Goal: Task Accomplishment & Management: Use online tool/utility

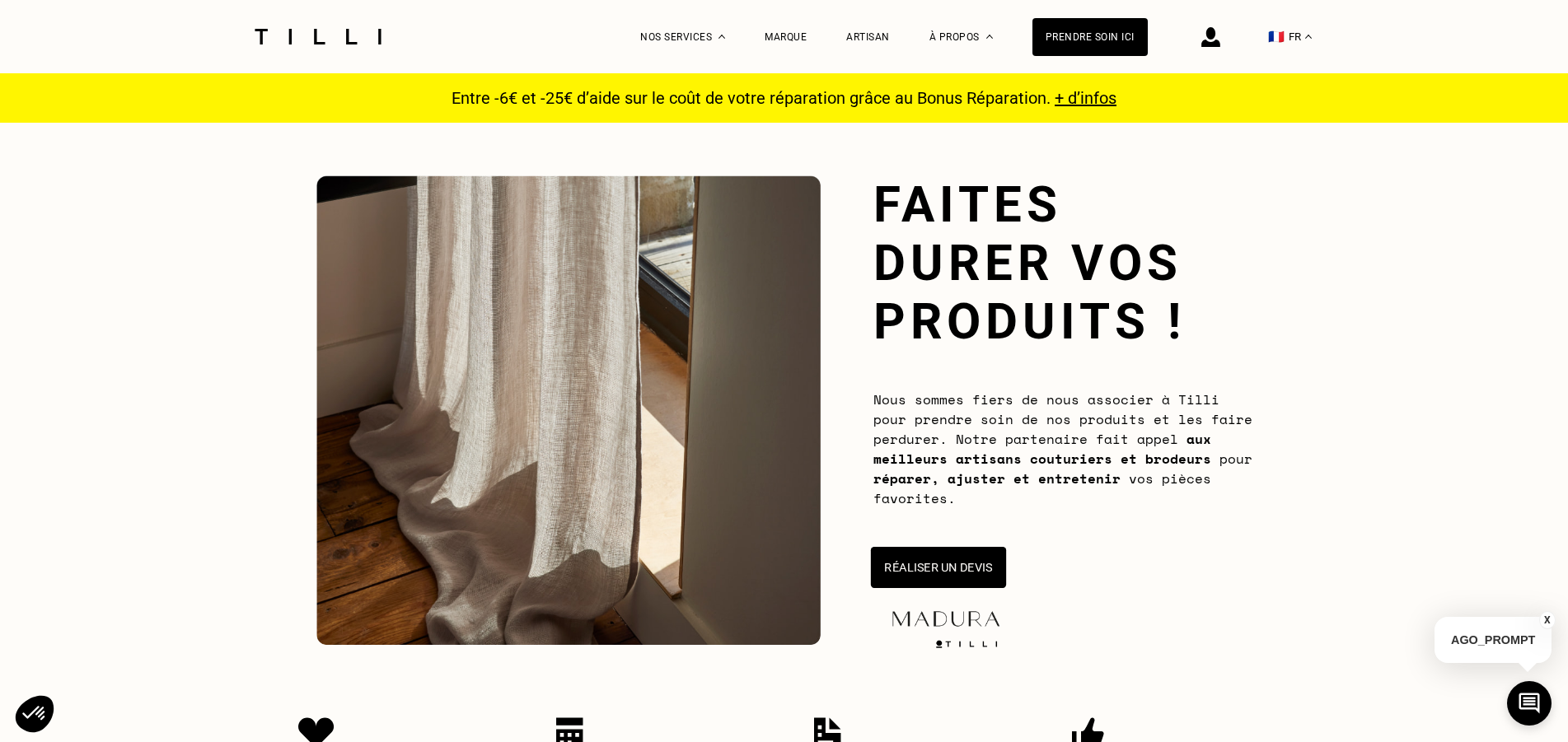
click at [935, 561] on button "Réaliser un devis" at bounding box center [937, 567] width 135 height 41
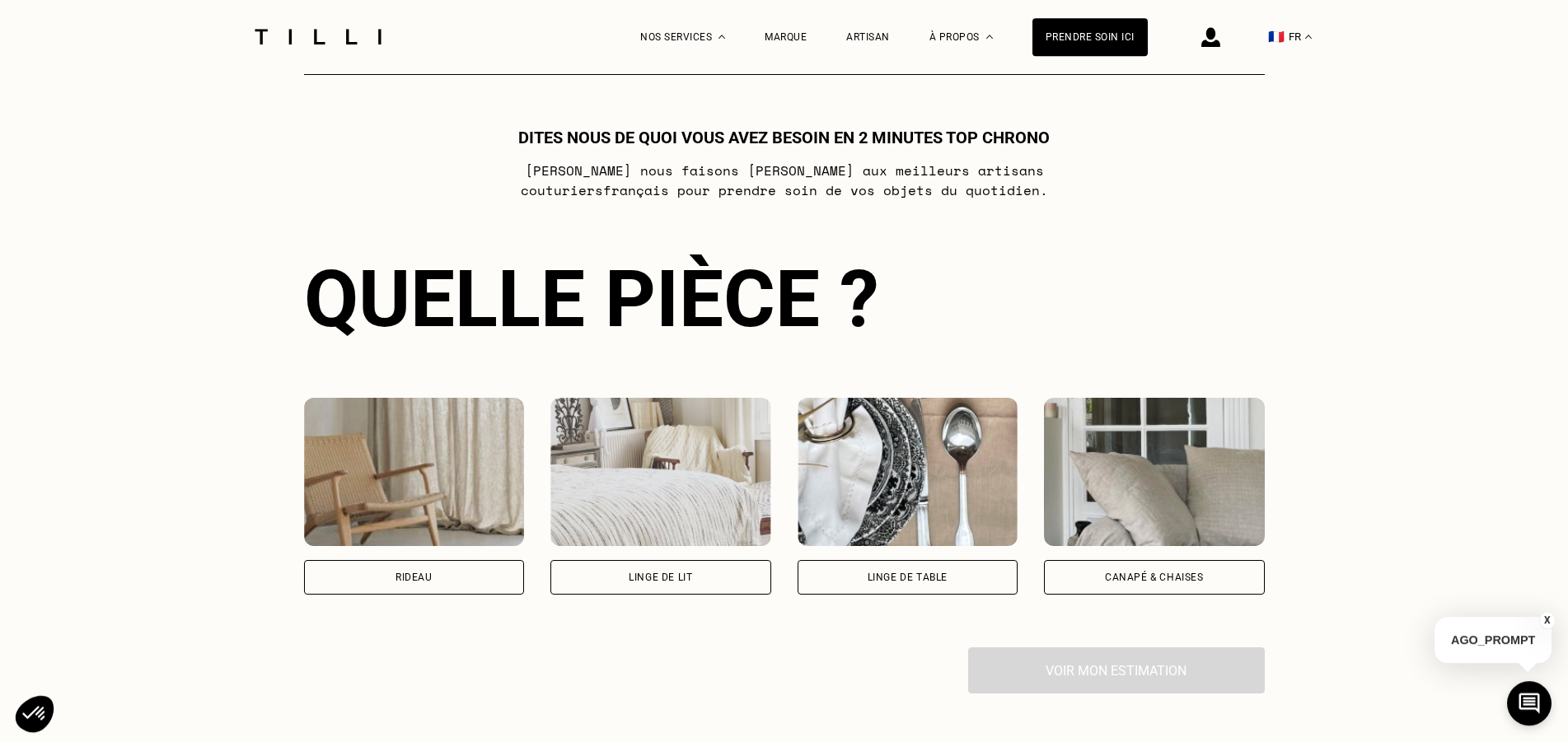
scroll to position [897, 0]
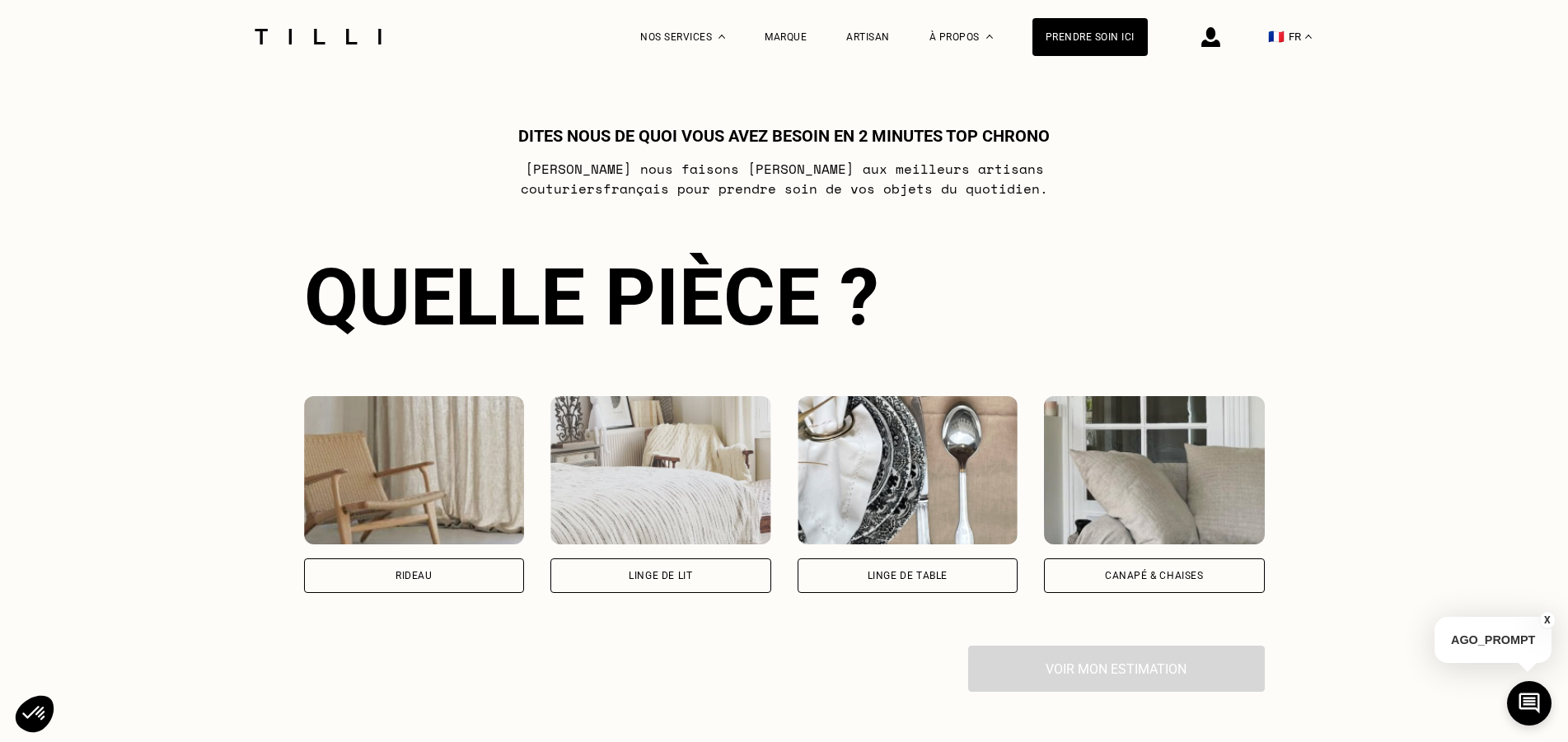
click at [411, 572] on div "Rideau" at bounding box center [414, 576] width 221 height 35
select select "FR"
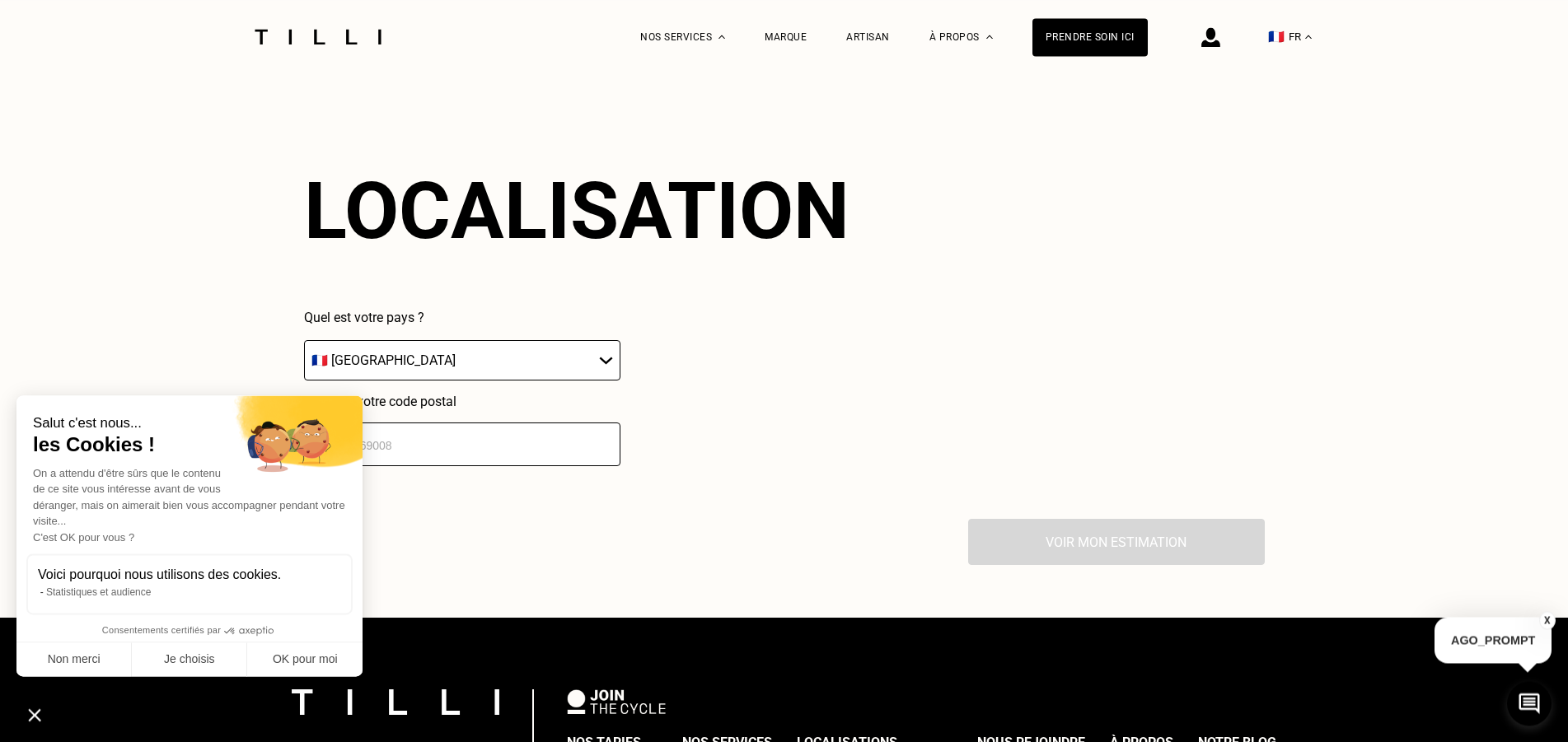
scroll to position [0, 14]
click at [314, 654] on button "OK pour moi" at bounding box center [305, 661] width 116 height 35
checkbox input "true"
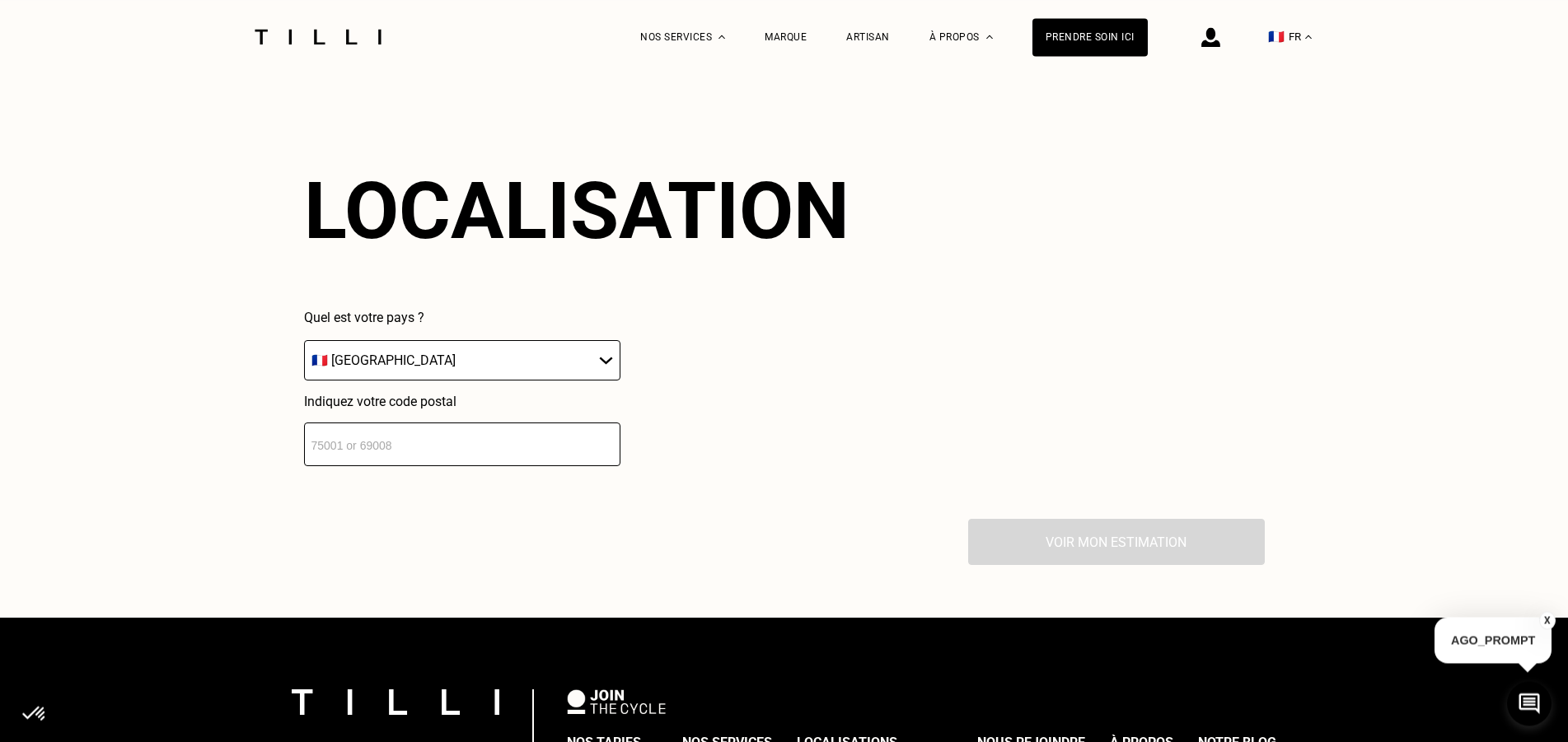
click at [403, 439] on input "number" at bounding box center [462, 444] width 316 height 44
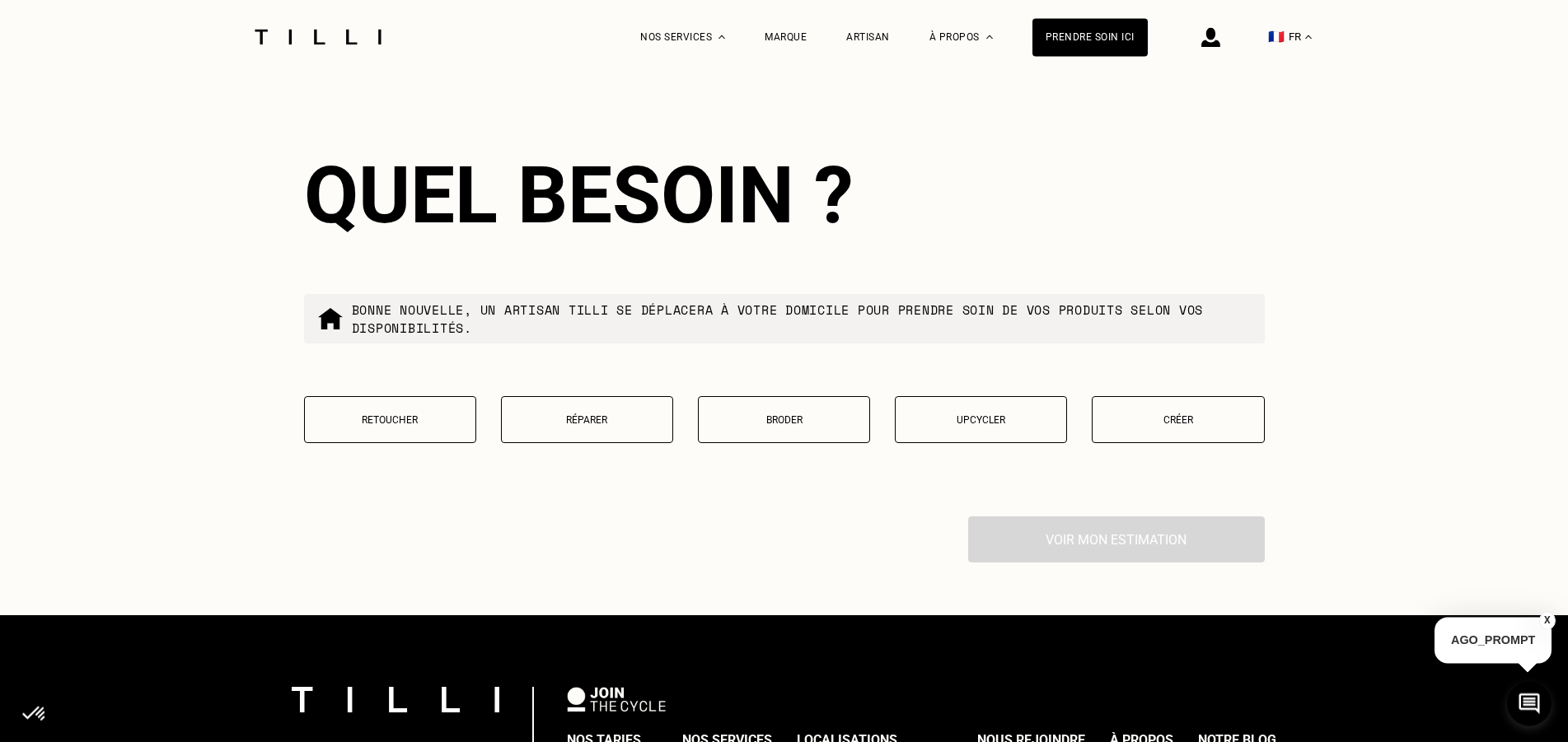
scroll to position [1855, 0]
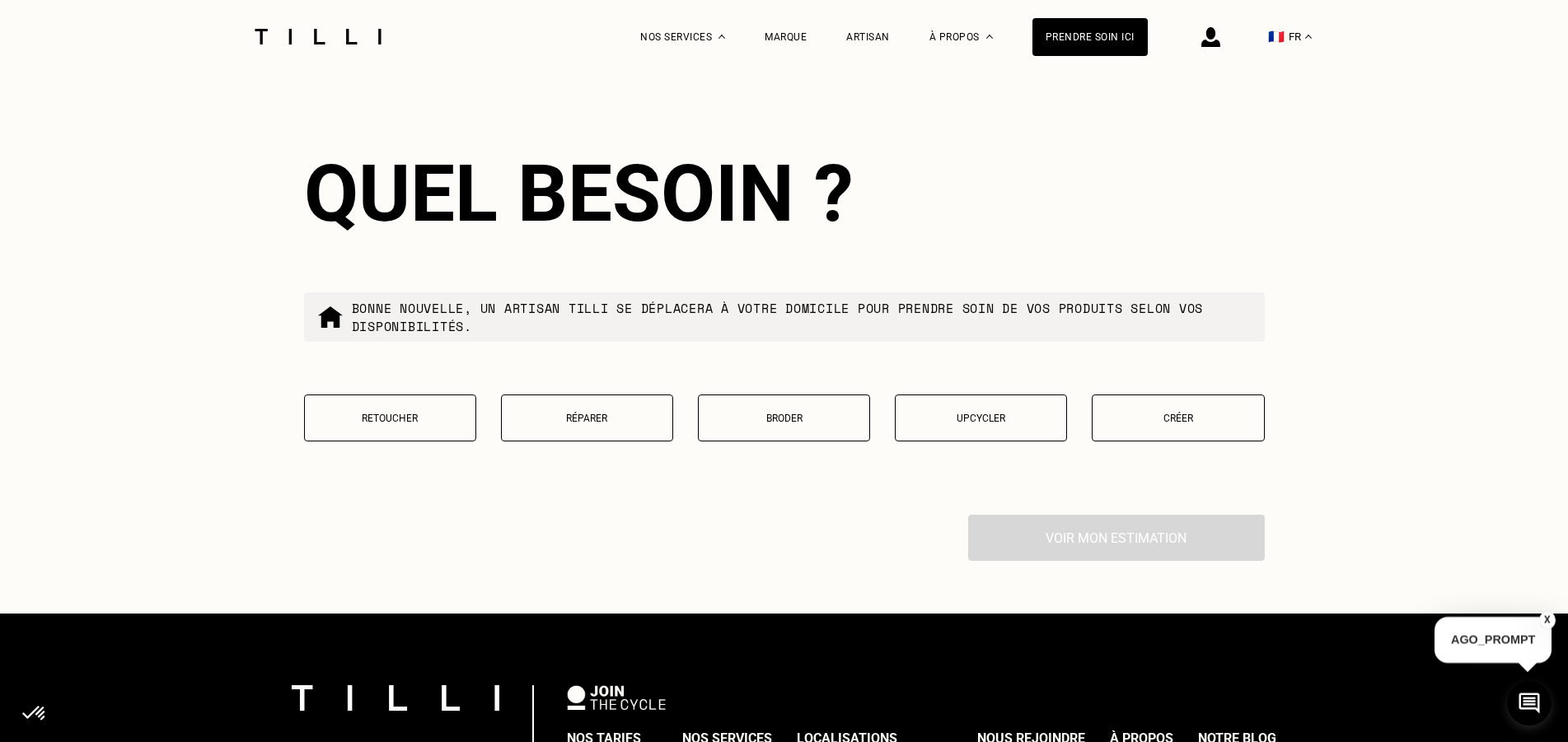
type input "59170"
click at [381, 424] on p "Retoucher" at bounding box center [390, 418] width 154 height 11
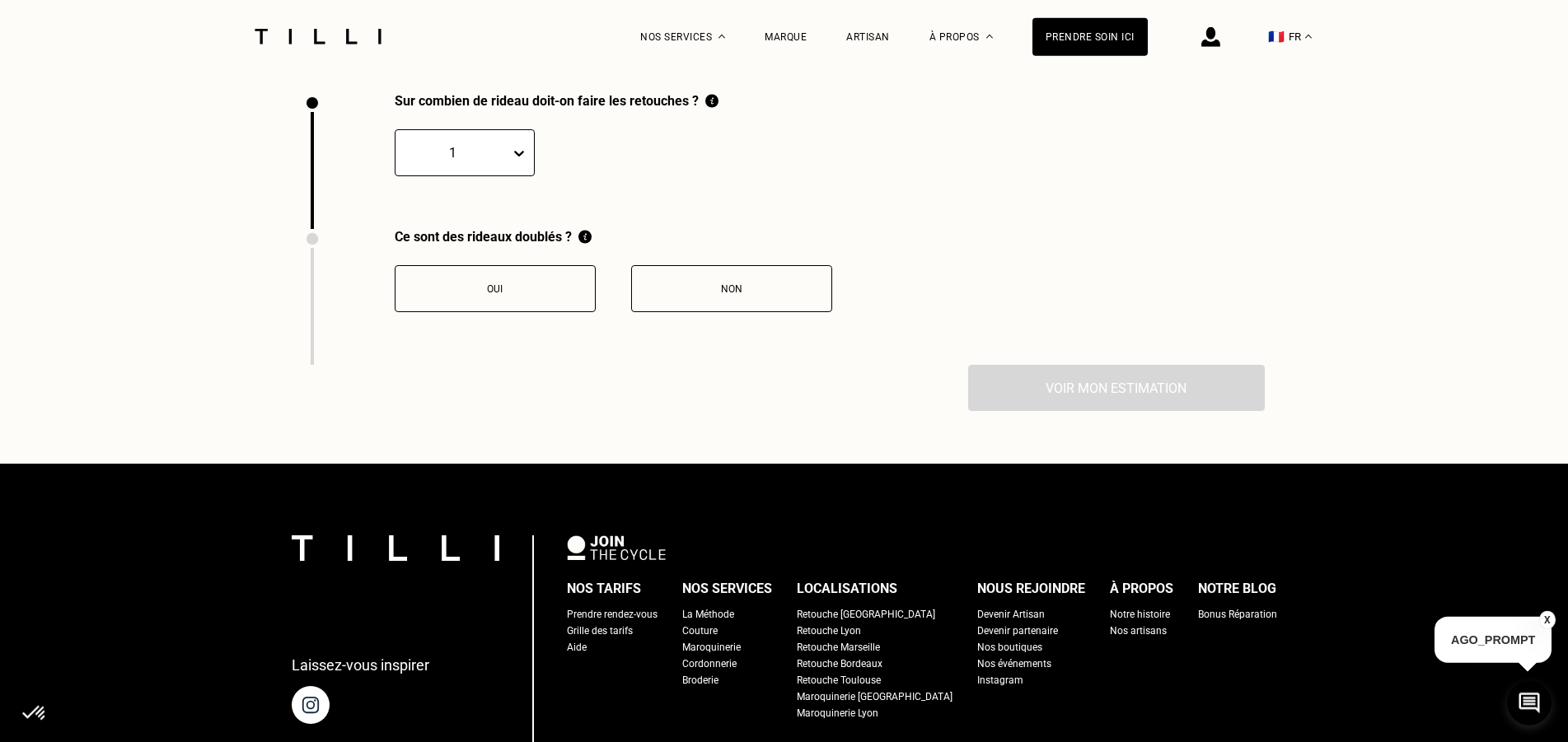
scroll to position [2278, 0]
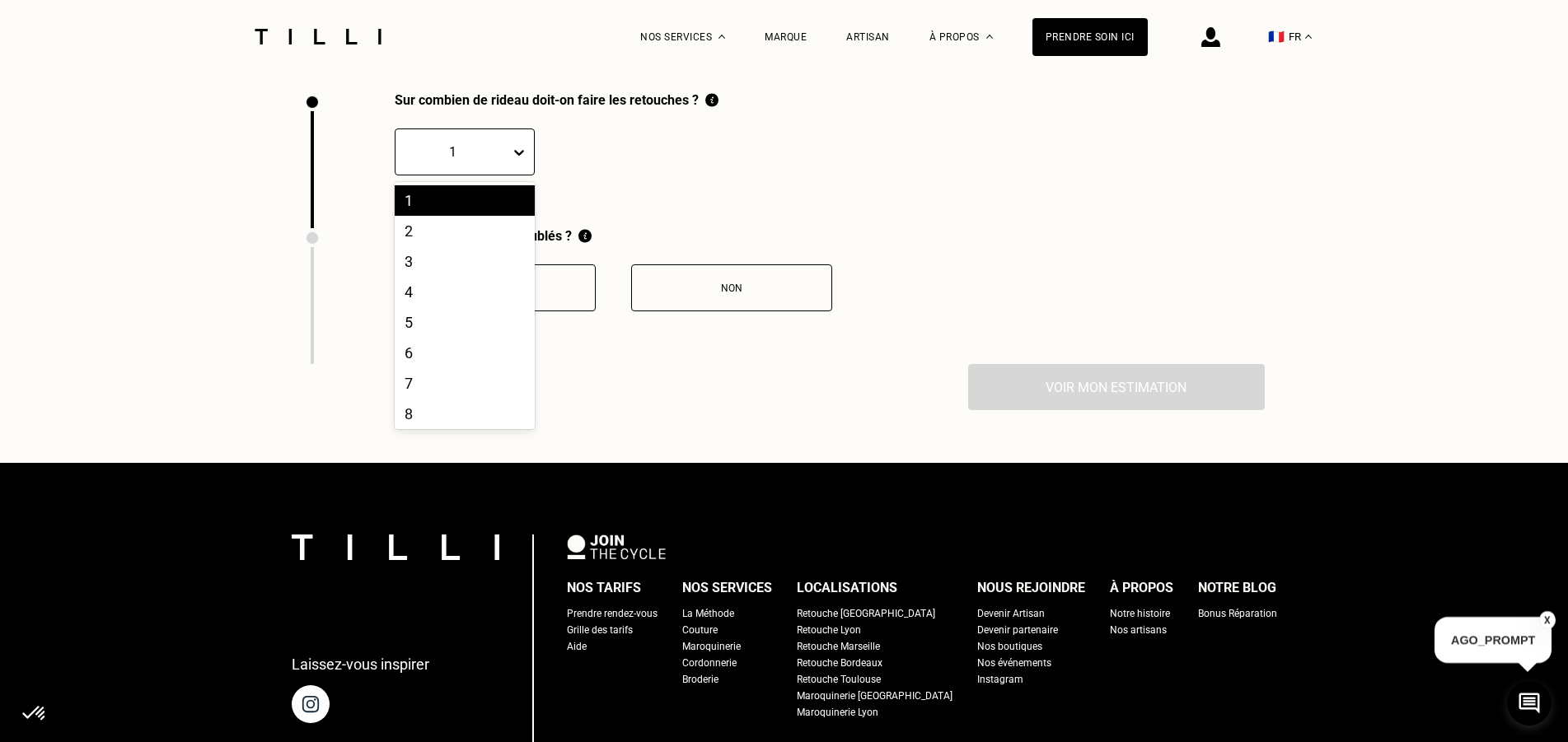
click at [510, 168] on span at bounding box center [510, 152] width 1 height 32
click at [413, 239] on div "2" at bounding box center [464, 230] width 140 height 31
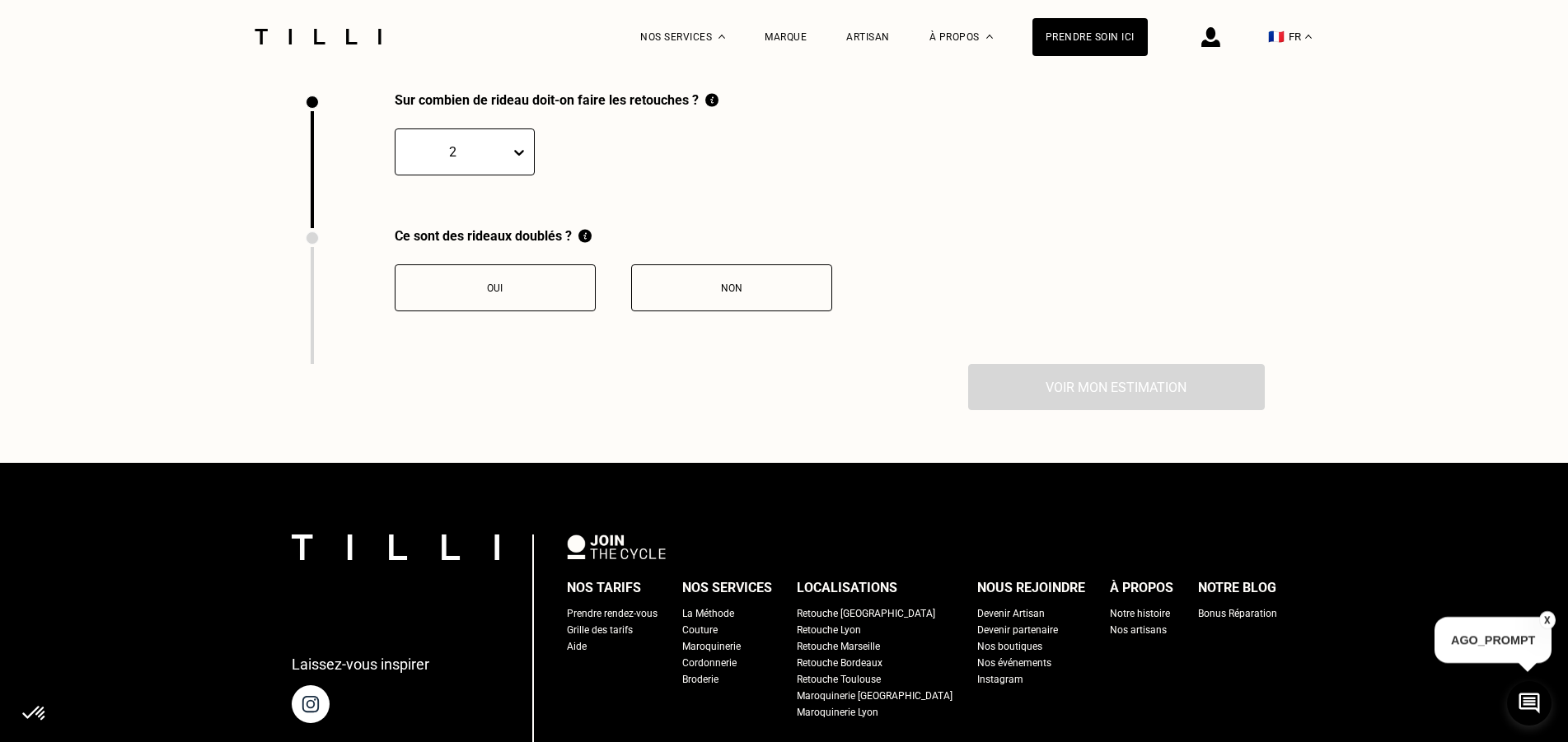
click at [478, 294] on div "Oui" at bounding box center [495, 288] width 183 height 11
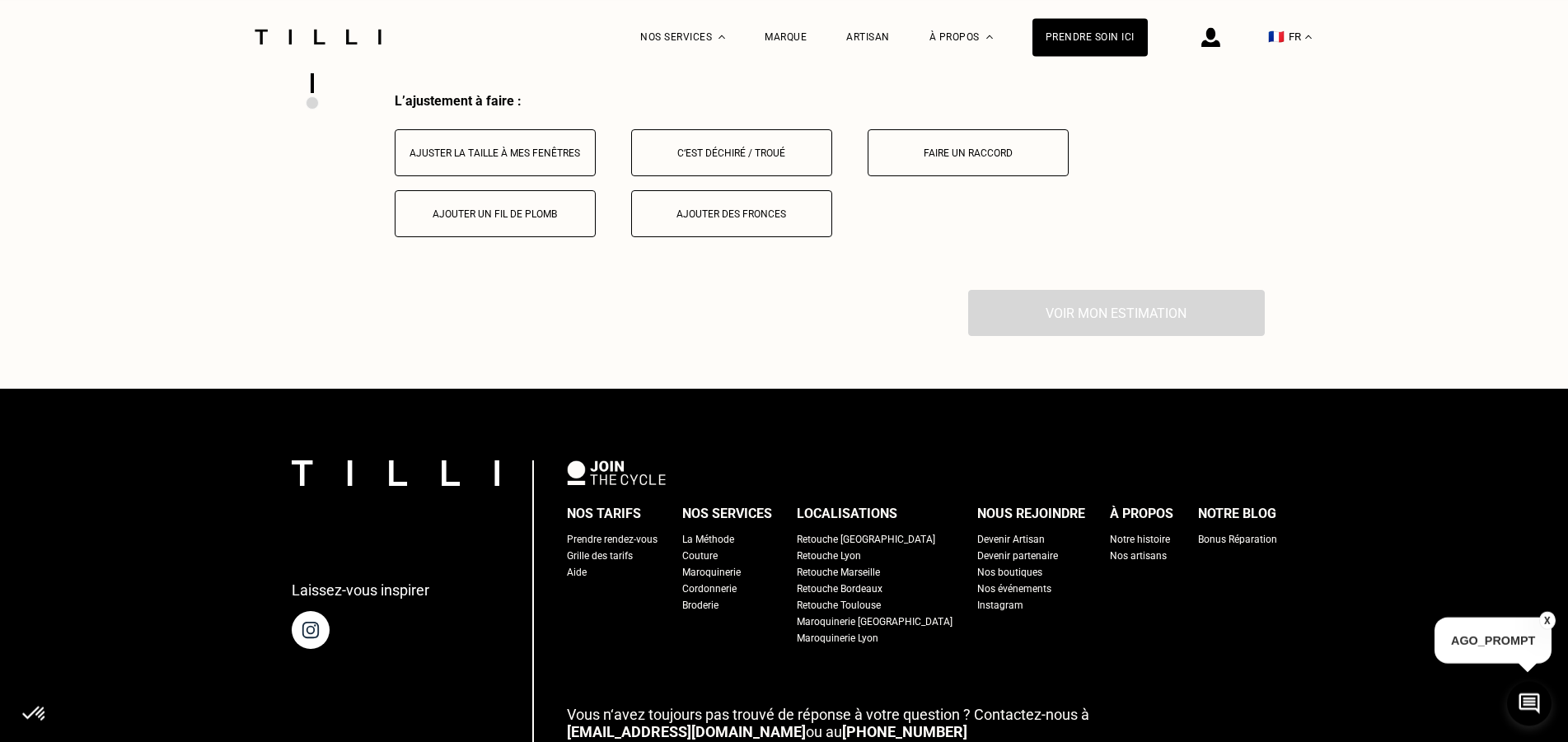
scroll to position [2550, 0]
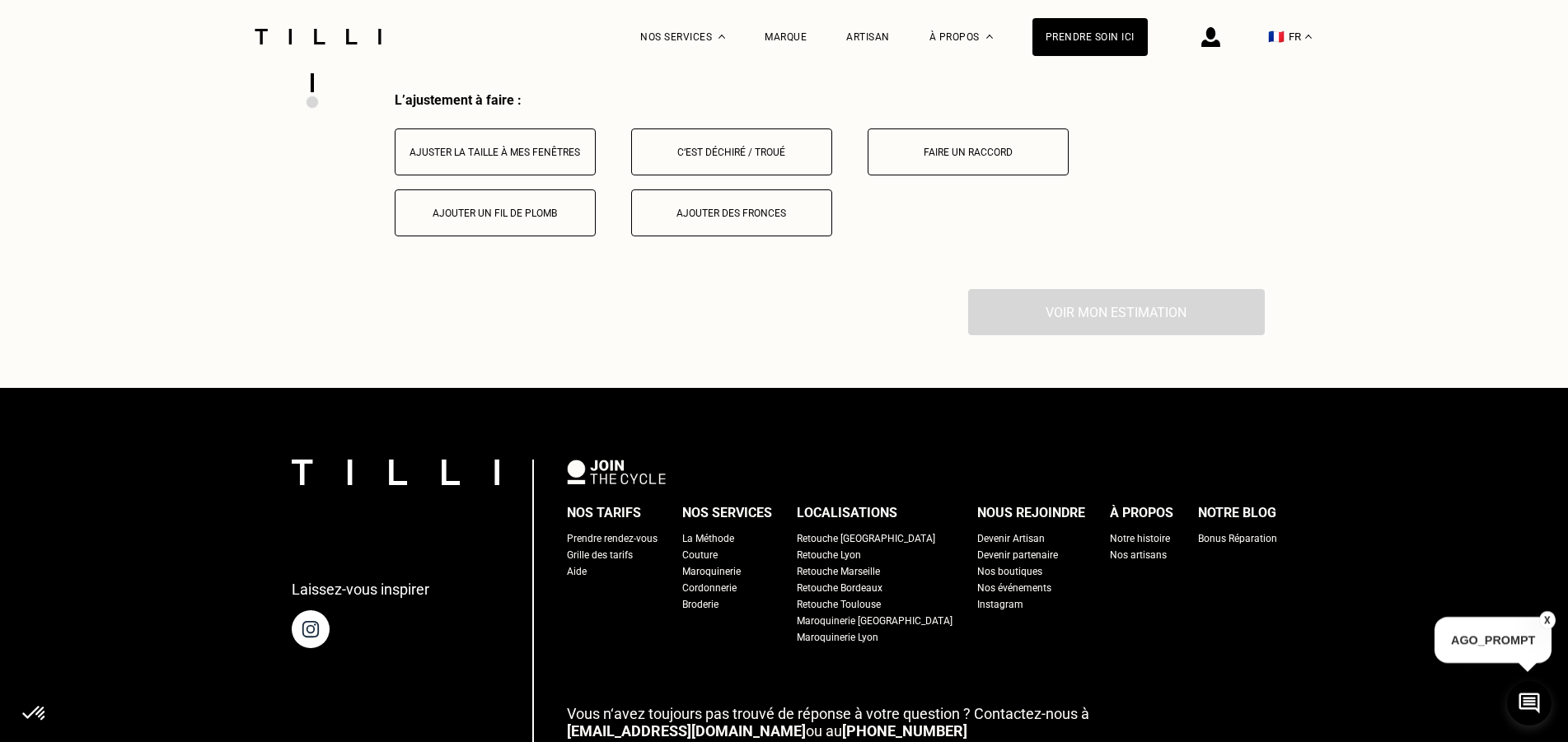
click at [491, 159] on div "Ajuster la taille à mes fenêtres" at bounding box center [495, 152] width 183 height 11
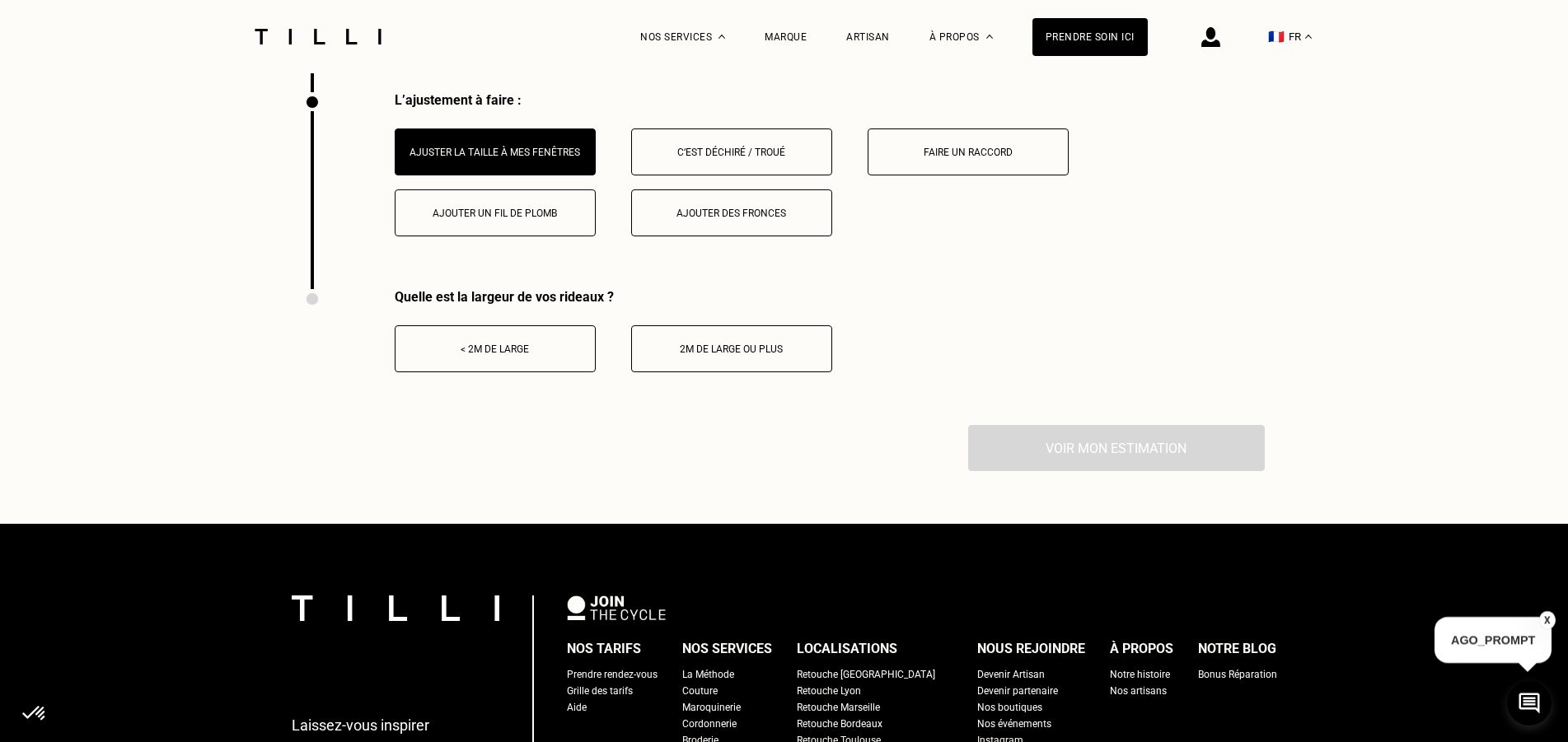
click at [515, 355] on div "< 2m de large" at bounding box center [495, 349] width 183 height 11
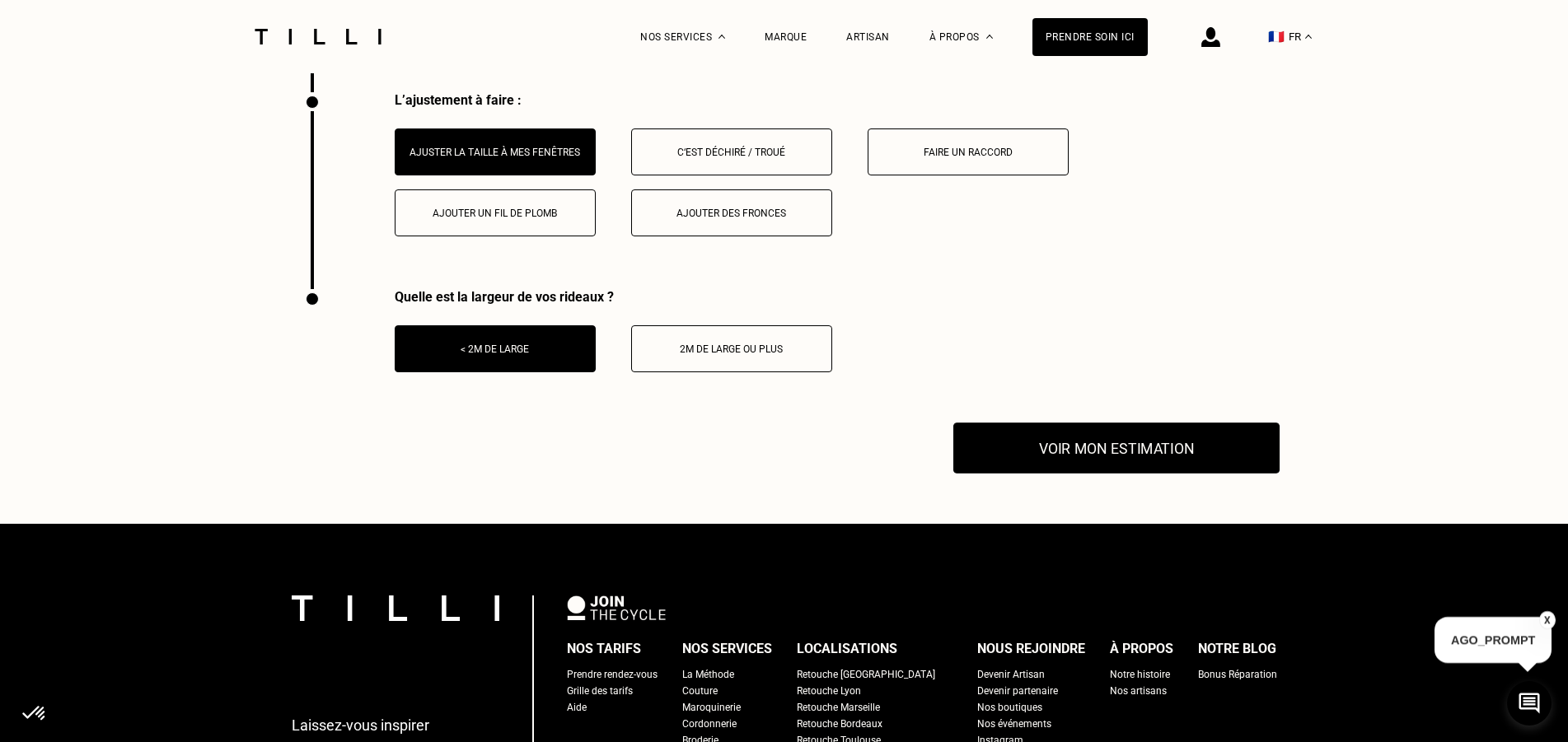
click at [1045, 460] on button "Voir mon estimation" at bounding box center [1116, 448] width 326 height 51
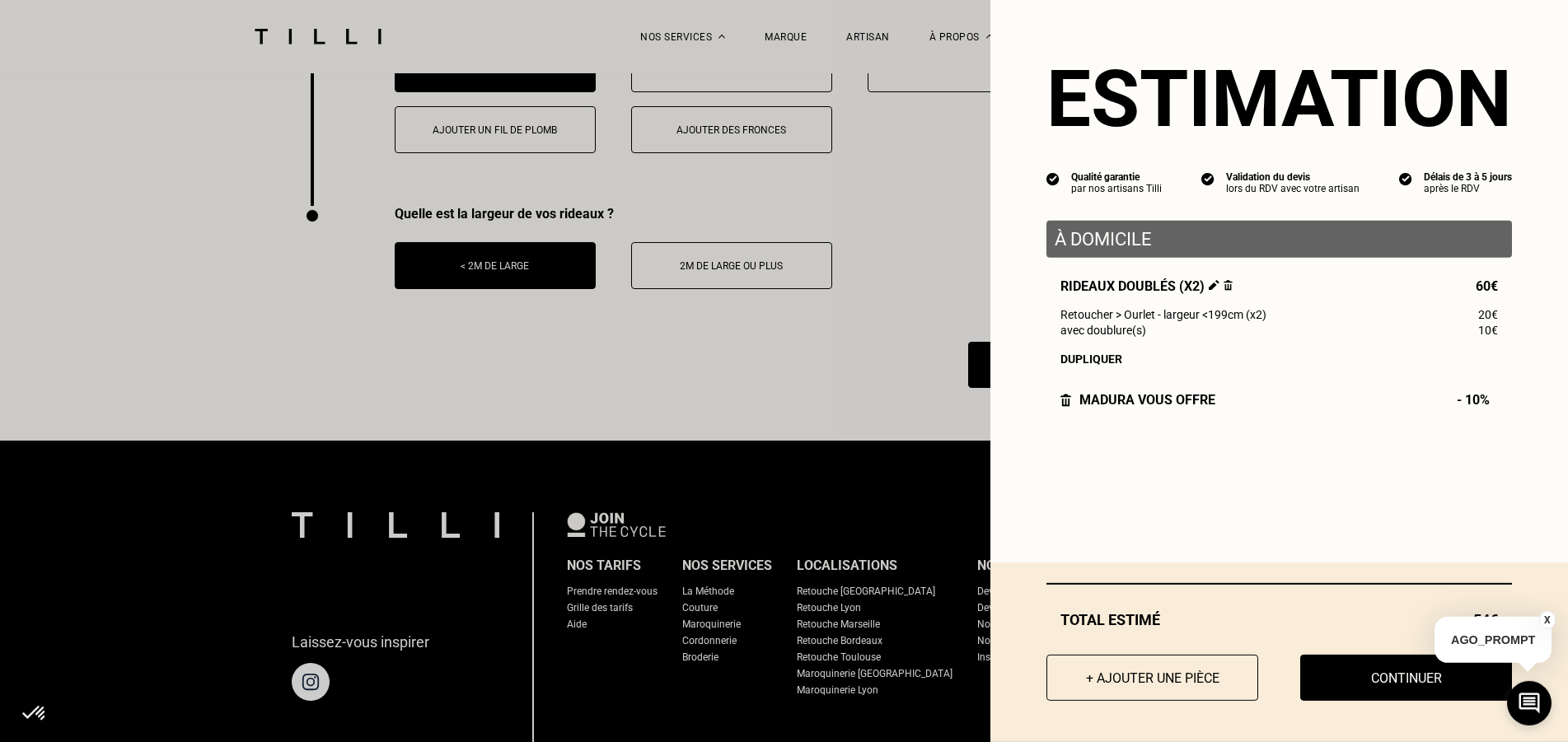
scroll to position [2718, 0]
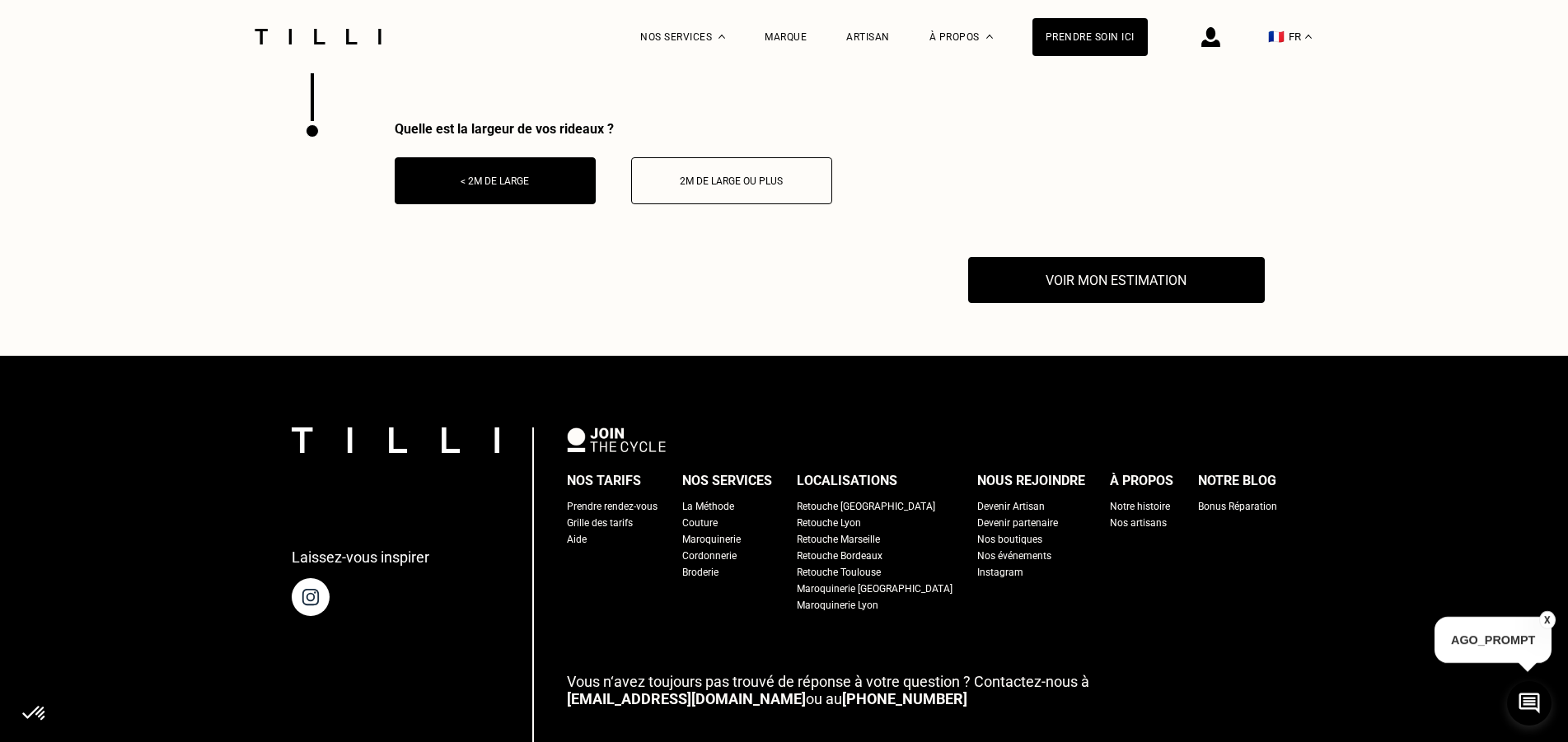
click at [1546, 614] on button "X" at bounding box center [1547, 620] width 17 height 18
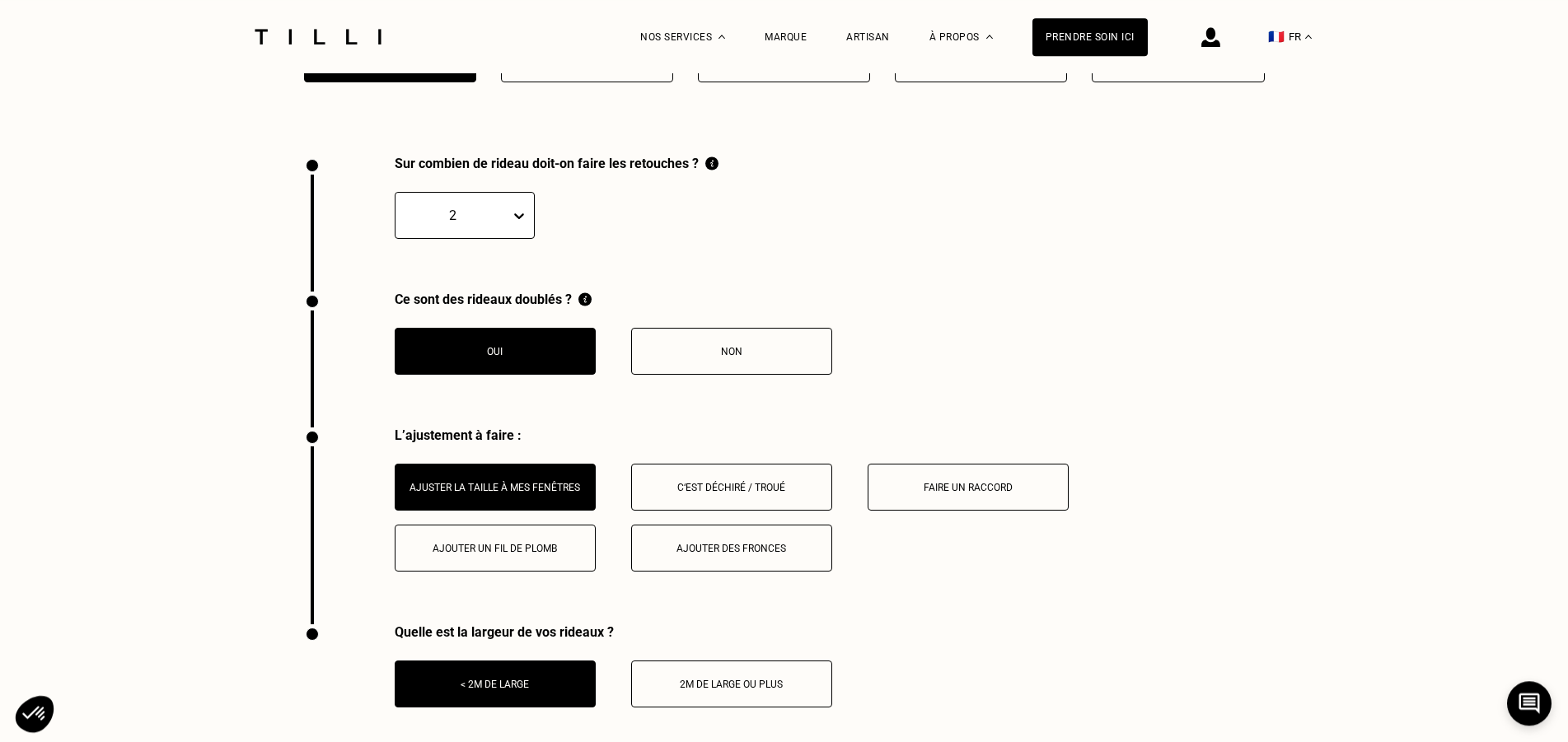
scroll to position [2550, 0]
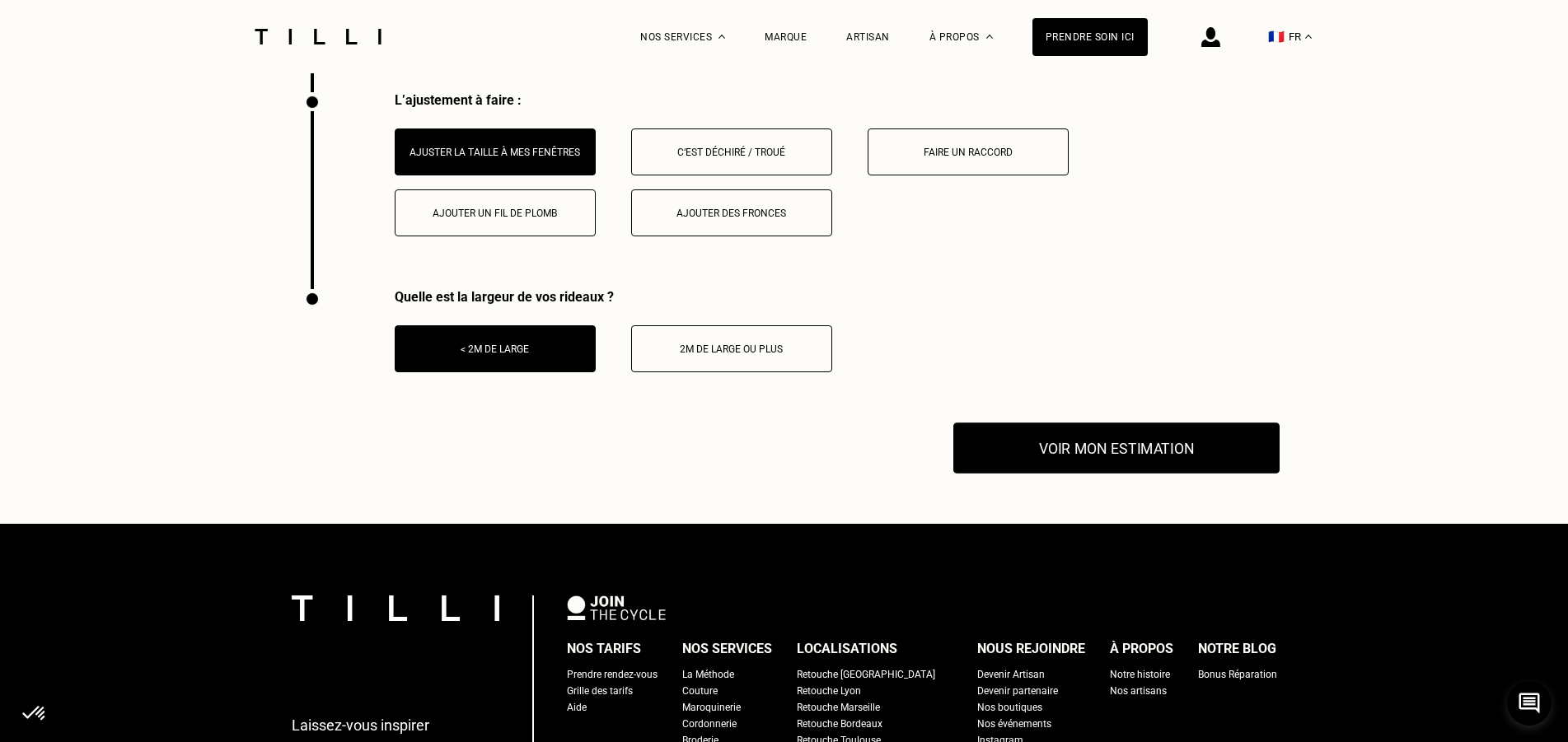
click at [1106, 462] on button "Voir mon estimation" at bounding box center [1116, 448] width 326 height 51
